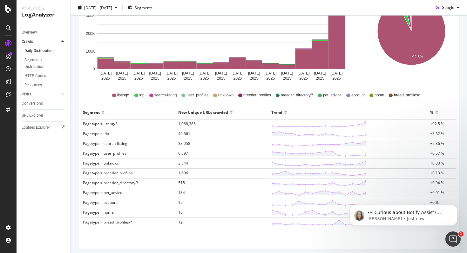
scroll to position [151, 0]
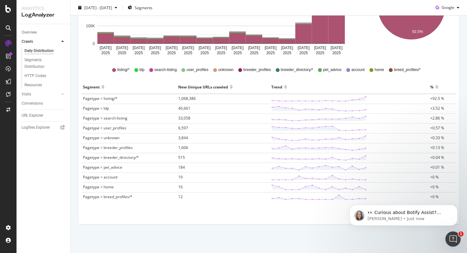
click at [108, 98] on span "Pagetype = listing/*" at bounding box center [100, 98] width 35 height 5
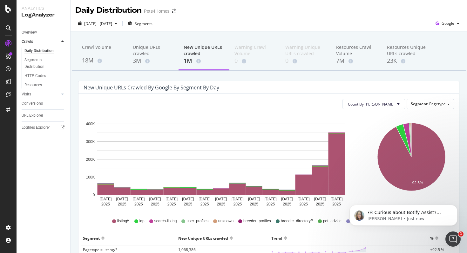
scroll to position [45, 0]
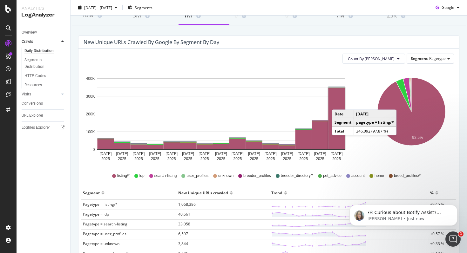
click at [338, 103] on rect "A chart." at bounding box center [336, 118] width 17 height 61
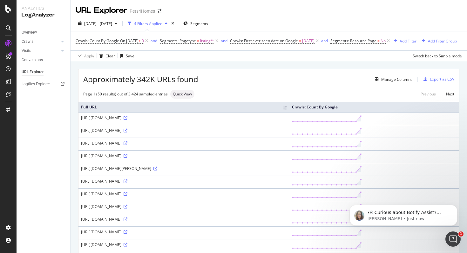
click at [210, 121] on div "https://www.pets4homes.co.uk/adoption/birds/?sort=most-expensive-first&searchLo…" at bounding box center [184, 117] width 206 height 5
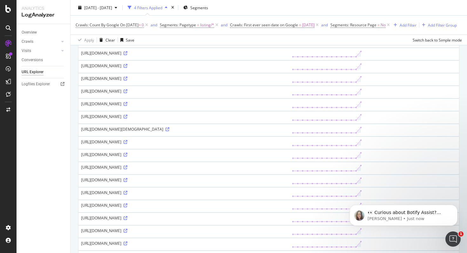
scroll to position [252, 0]
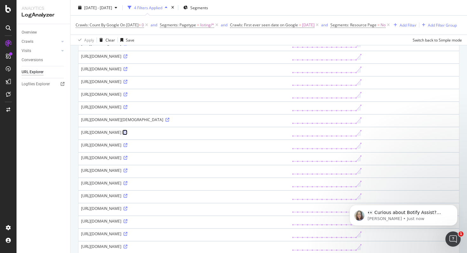
click at [127, 135] on icon at bounding box center [125, 133] width 4 height 4
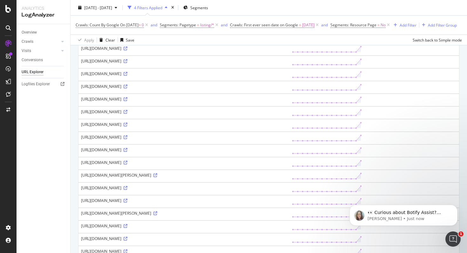
scroll to position [490, 0]
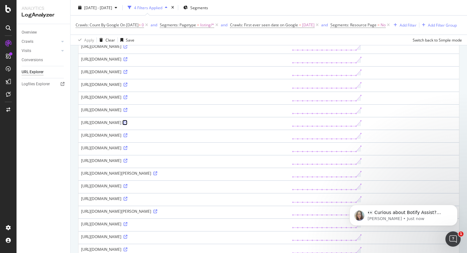
click at [127, 125] on icon at bounding box center [125, 123] width 4 height 4
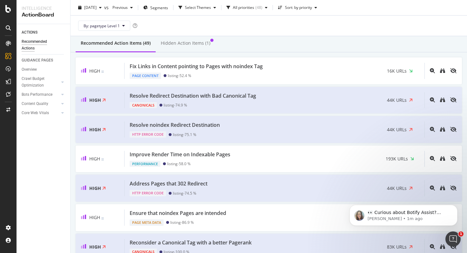
scroll to position [18, 0]
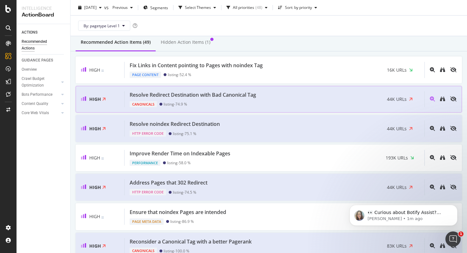
click at [325, 98] on div "Resolve Redirect Destination with Bad Canonical Tag Canonicals listing - 74.9 %…" at bounding box center [274, 99] width 300 height 16
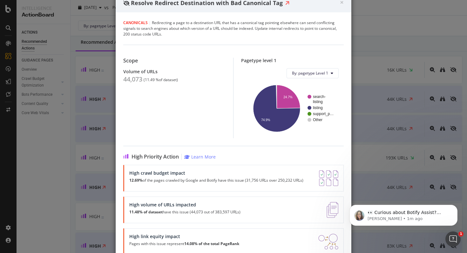
scroll to position [37, 0]
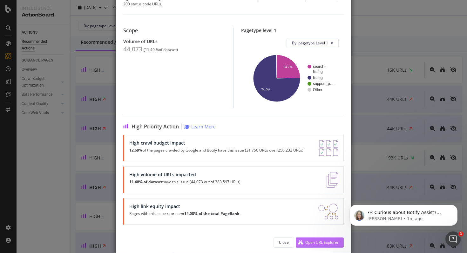
click at [319, 243] on div "Open URL Explorer" at bounding box center [321, 242] width 33 height 5
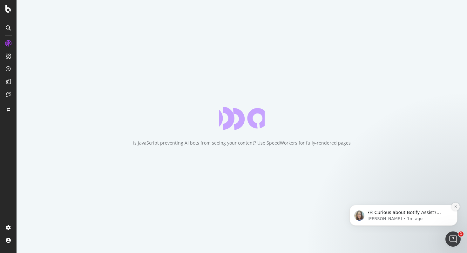
click at [457, 206] on icon "Dismiss notification" at bounding box center [455, 206] width 3 height 3
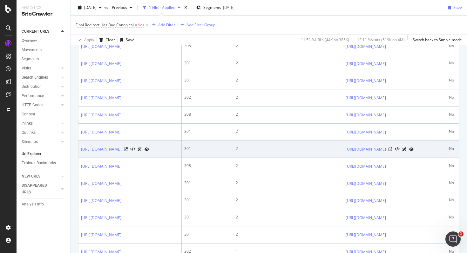
click at [149, 153] on div at bounding box center [136, 149] width 25 height 7
click at [149, 153] on div "[URL][DOMAIN_NAME]" at bounding box center [115, 149] width 68 height 7
click at [128, 151] on icon at bounding box center [126, 150] width 4 height 4
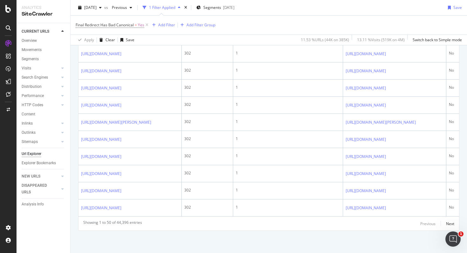
scroll to position [1105, 0]
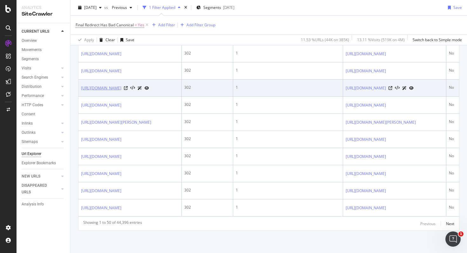
drag, startPoint x: 79, startPoint y: 118, endPoint x: 151, endPoint y: 124, distance: 71.7
click at [151, 97] on td "[URL][DOMAIN_NAME]" at bounding box center [129, 88] width 103 height 17
copy link "[URL][DOMAIN_NAME]"
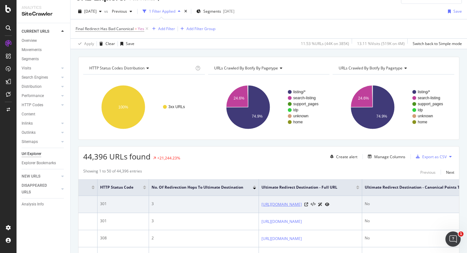
scroll to position [0, 161]
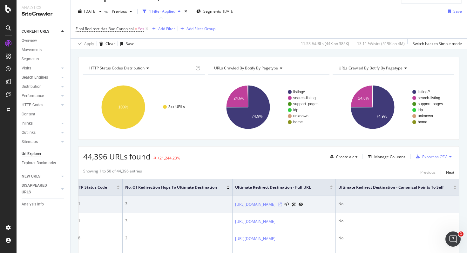
click at [282, 207] on icon at bounding box center [280, 205] width 4 height 4
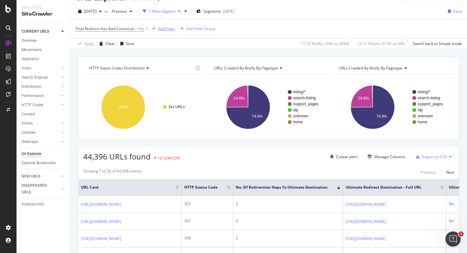
click at [172, 30] on div "Add Filter" at bounding box center [166, 28] width 17 height 5
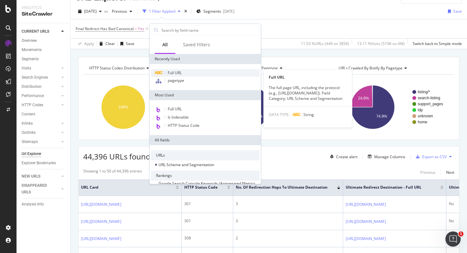
click at [168, 71] on span "Full URL" at bounding box center [175, 72] width 14 height 5
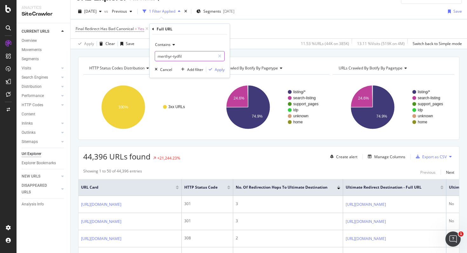
click at [187, 57] on input "merthyr-tydfil" at bounding box center [185, 56] width 60 height 10
paste input "?sort=relevance"
type input "?sort=relevance"
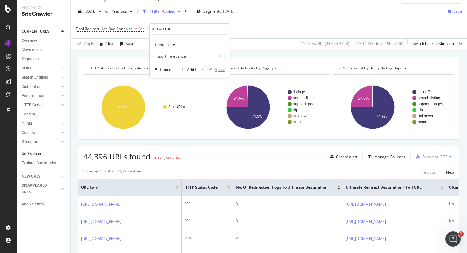
click at [220, 70] on div "Apply" at bounding box center [220, 69] width 10 height 5
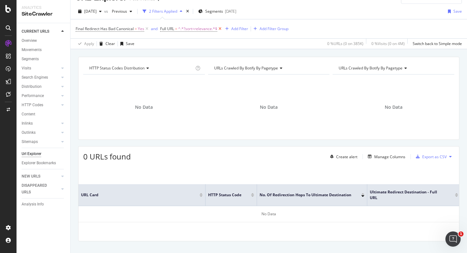
click at [220, 29] on icon at bounding box center [219, 29] width 5 height 6
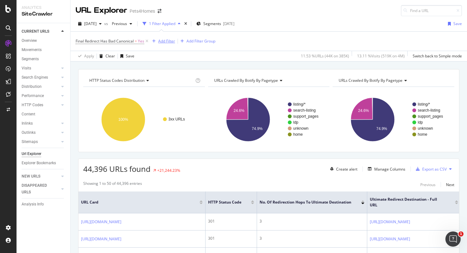
click at [165, 41] on div "Add Filter" at bounding box center [166, 40] width 17 height 5
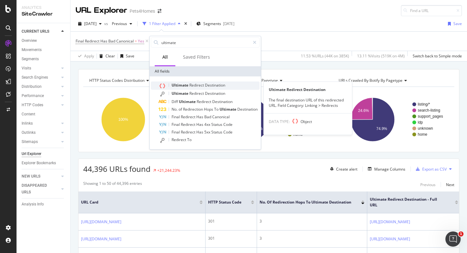
type input "ultimate"
click at [233, 87] on div "Ultimate Redirect Destination" at bounding box center [208, 86] width 101 height 8
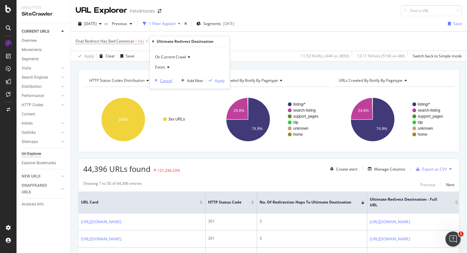
click at [162, 80] on div "Cancel" at bounding box center [166, 80] width 12 height 5
click at [163, 42] on div "Add Filter" at bounding box center [166, 40] width 17 height 5
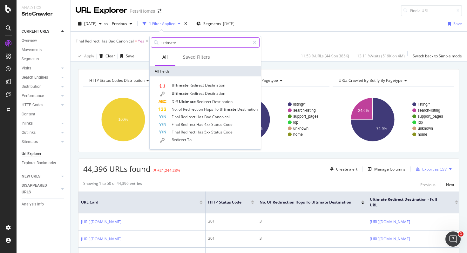
click at [194, 43] on input "ultimate" at bounding box center [205, 43] width 89 height 10
click at [216, 174] on div "44,396 URLs found +21,244.23% Create alert Manage Columns Export as CSV" at bounding box center [268, 167] width 380 height 16
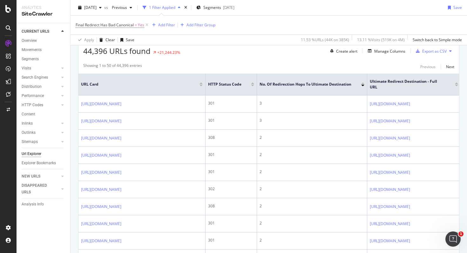
scroll to position [120, 0]
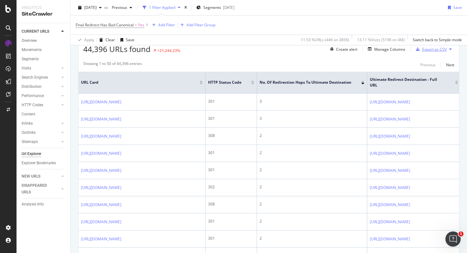
click at [437, 49] on div "Export as CSV" at bounding box center [434, 49] width 24 height 5
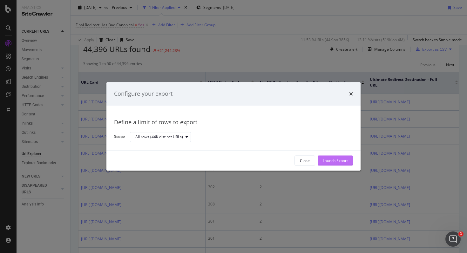
click at [334, 163] on div "Launch Export" at bounding box center [334, 160] width 25 height 5
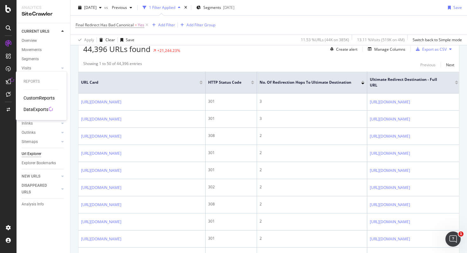
click at [45, 109] on div "DataExports" at bounding box center [35, 109] width 25 height 6
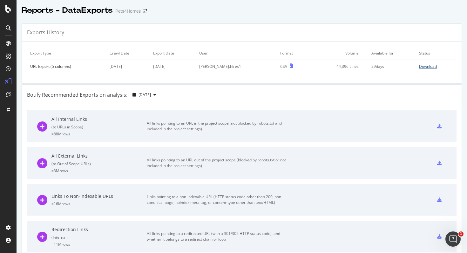
click at [431, 69] on div "Download" at bounding box center [428, 66] width 18 height 5
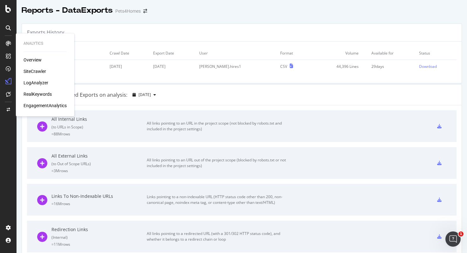
click at [36, 72] on div "SiteCrawler" at bounding box center [34, 71] width 23 height 6
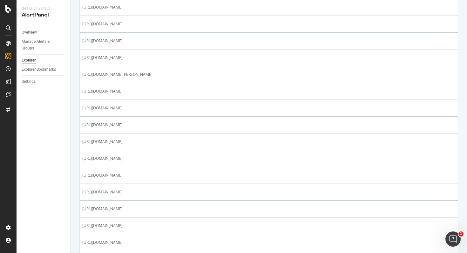
scroll to position [676, 0]
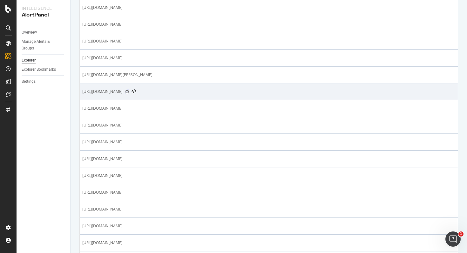
click at [129, 93] on icon at bounding box center [127, 92] width 4 height 4
click at [123, 93] on span "https://www.pets4homes.co.uk/breeders/dogs/pomsky/united-kingdom/england/kingst…" at bounding box center [102, 92] width 40 height 6
